Goal: Check status

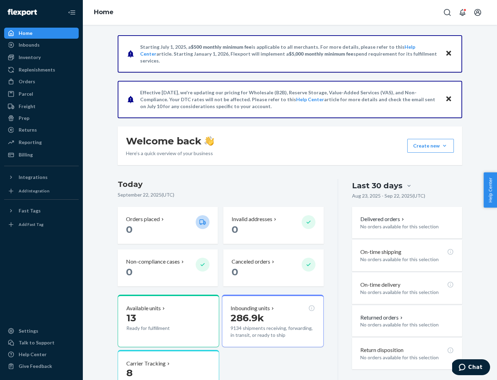
click at [445, 146] on button "Create new Create new inbound Create new order Create new product" at bounding box center [430, 146] width 47 height 14
click at [23, 118] on div "Prep" at bounding box center [24, 118] width 11 height 7
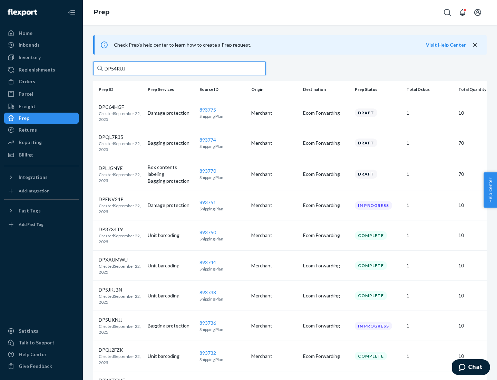
type input "DP54RUJL"
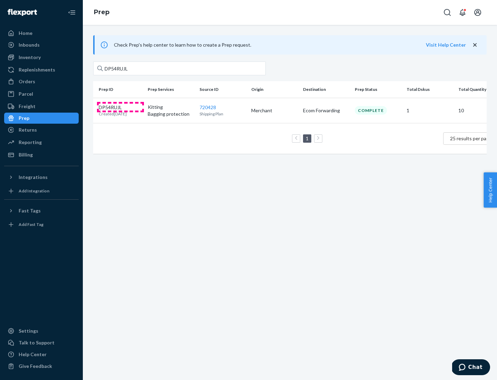
click at [120, 107] on p "DP54RUJL" at bounding box center [113, 107] width 28 height 7
